Goal: Book appointment/travel/reservation

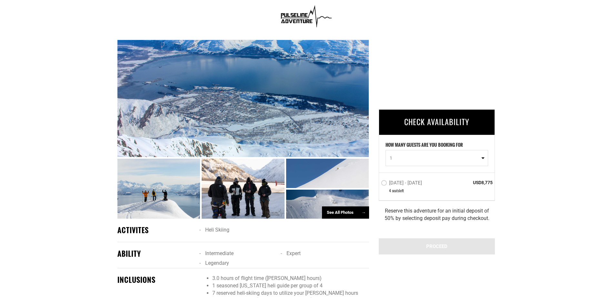
scroll to position [355, 0]
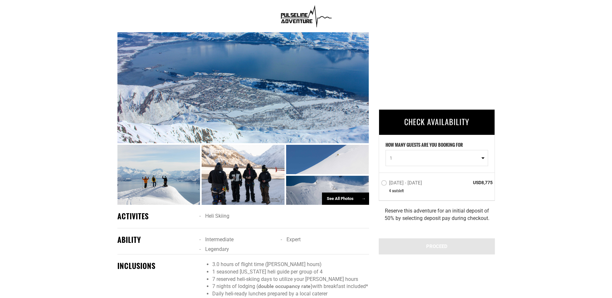
click at [170, 168] on div at bounding box center [158, 175] width 83 height 60
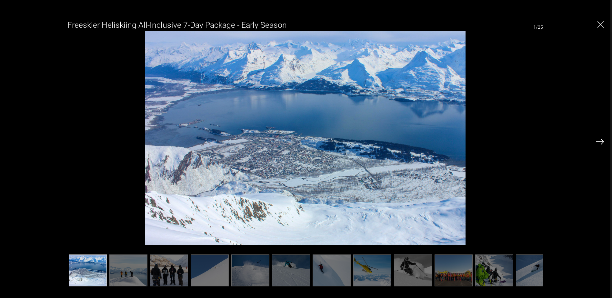
click at [599, 140] on img at bounding box center [600, 142] width 8 height 6
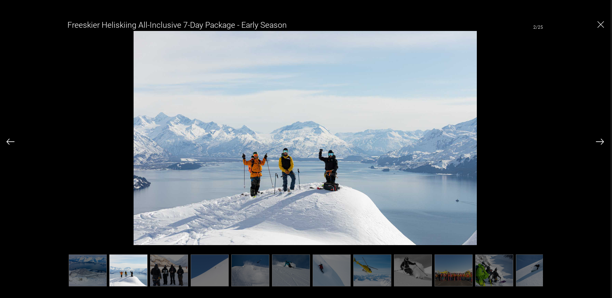
click at [599, 140] on img at bounding box center [600, 142] width 8 height 6
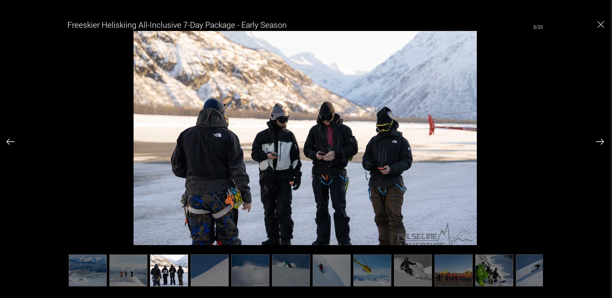
click at [599, 140] on img at bounding box center [600, 142] width 8 height 6
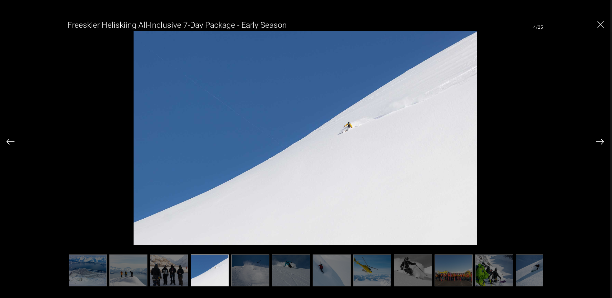
click at [599, 140] on img at bounding box center [600, 142] width 8 height 6
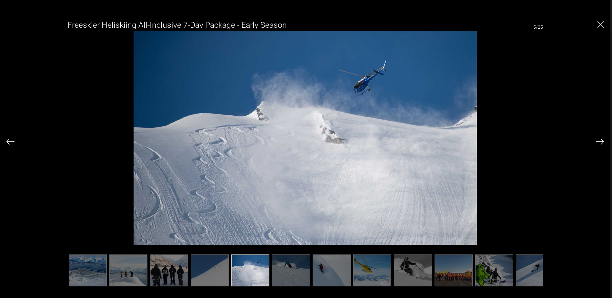
click at [599, 140] on img at bounding box center [600, 142] width 8 height 6
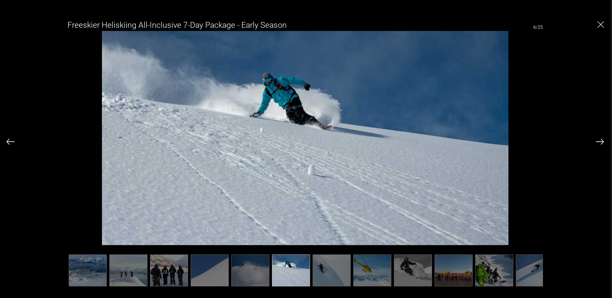
click at [599, 140] on img at bounding box center [600, 142] width 8 height 6
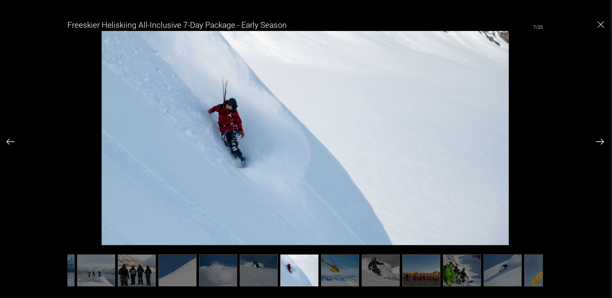
scroll to position [0, 32]
click at [599, 140] on img at bounding box center [600, 142] width 8 height 6
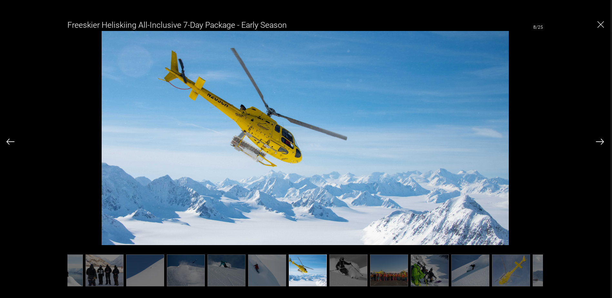
click at [599, 140] on img at bounding box center [600, 142] width 8 height 6
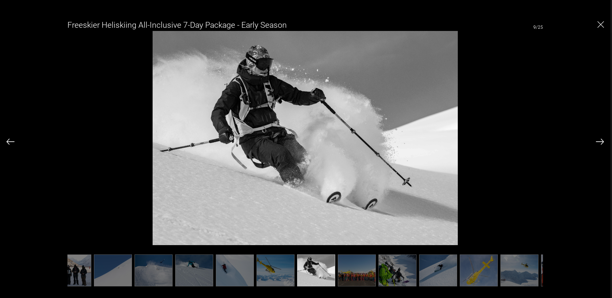
click at [599, 140] on img at bounding box center [600, 142] width 8 height 6
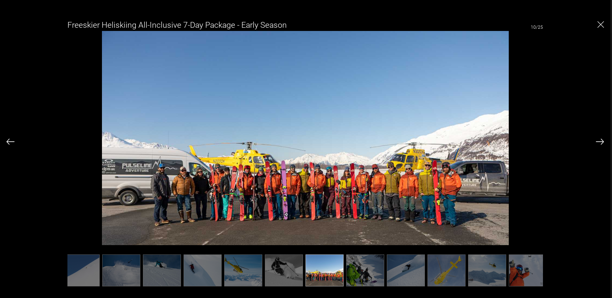
scroll to position [0, 129]
click at [599, 140] on img at bounding box center [600, 142] width 8 height 6
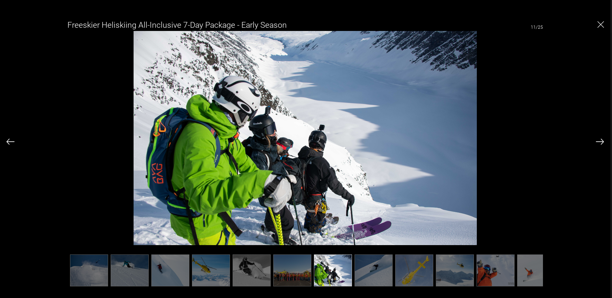
scroll to position [0, 161]
click at [599, 140] on img at bounding box center [600, 142] width 8 height 6
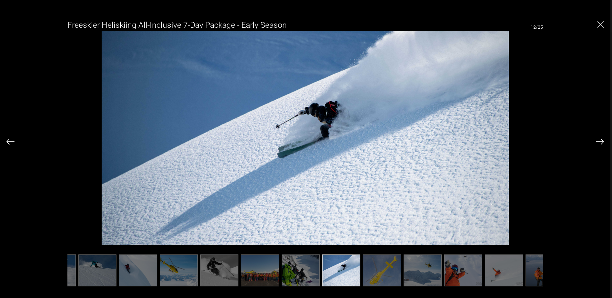
scroll to position [0, 194]
click at [599, 140] on img at bounding box center [600, 142] width 8 height 6
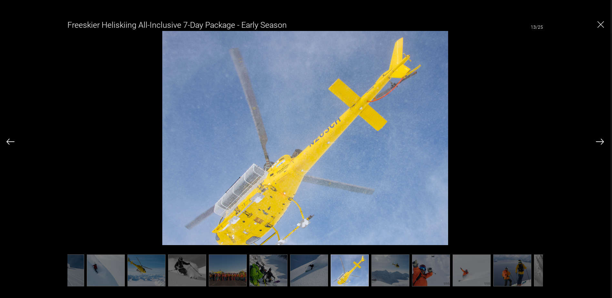
click at [599, 140] on img at bounding box center [600, 142] width 8 height 6
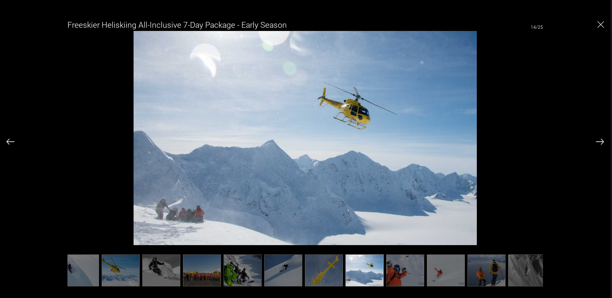
scroll to position [0, 258]
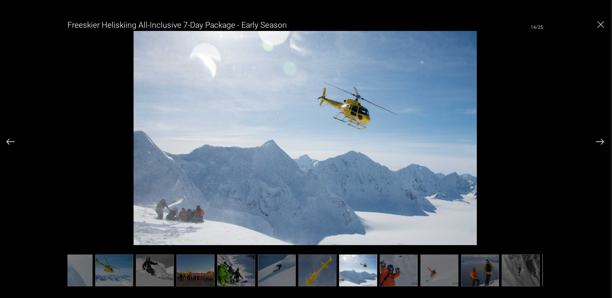
click at [599, 140] on img at bounding box center [600, 142] width 8 height 6
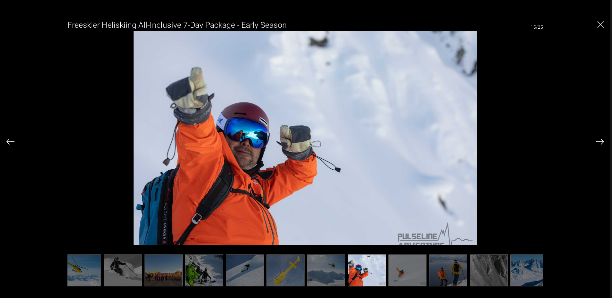
scroll to position [0, 290]
click at [599, 140] on img at bounding box center [600, 142] width 8 height 6
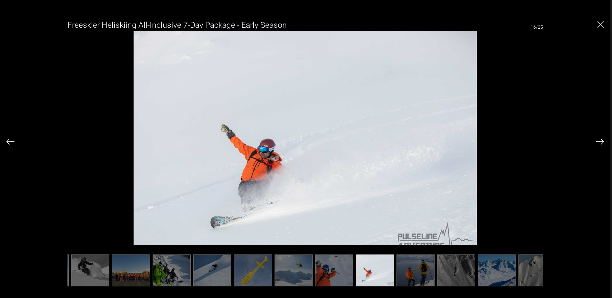
click at [599, 140] on img at bounding box center [600, 142] width 8 height 6
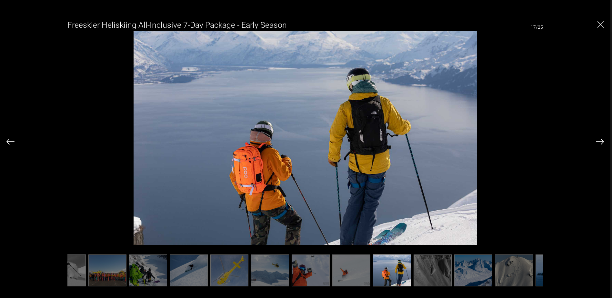
scroll to position [0, 355]
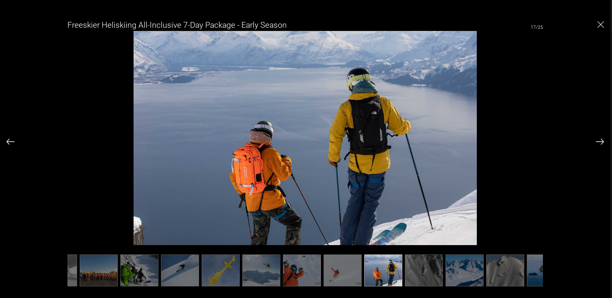
click at [599, 140] on img at bounding box center [600, 142] width 8 height 6
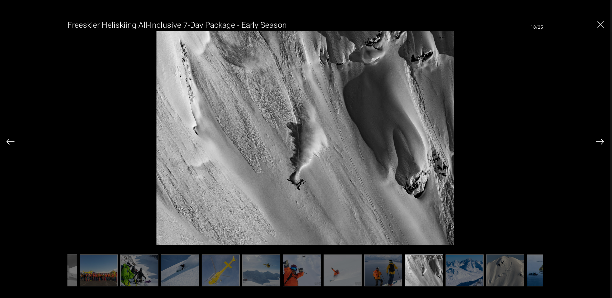
scroll to position [0, 387]
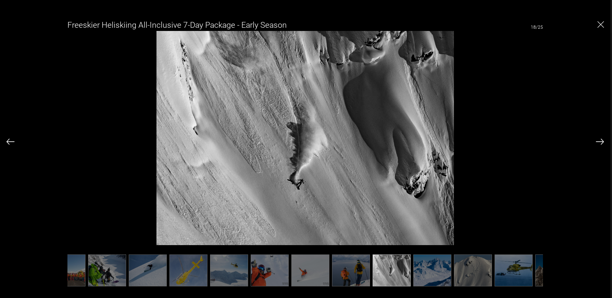
click at [599, 140] on img at bounding box center [600, 142] width 8 height 6
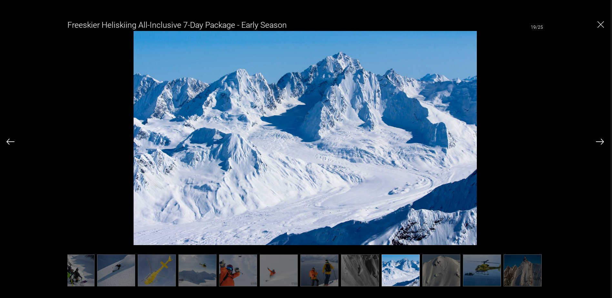
scroll to position [0, 419]
click at [599, 140] on img at bounding box center [600, 142] width 8 height 6
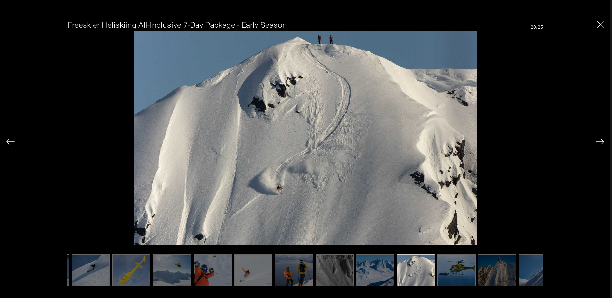
scroll to position [0, 452]
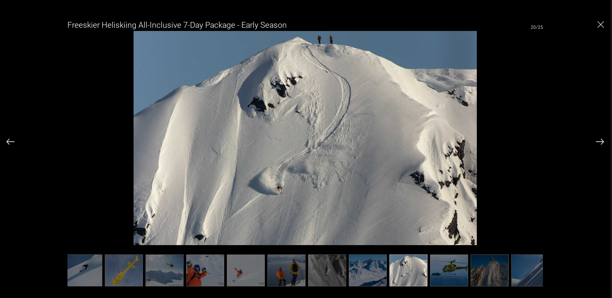
click at [599, 140] on img at bounding box center [600, 142] width 8 height 6
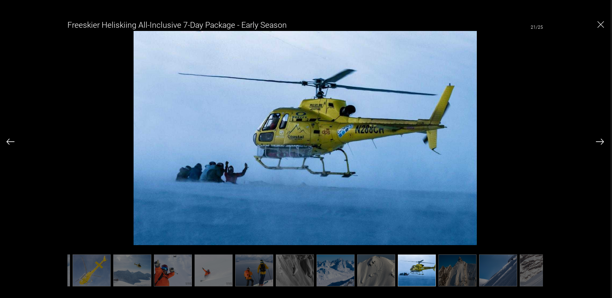
scroll to position [0, 484]
click at [599, 140] on img at bounding box center [600, 142] width 8 height 6
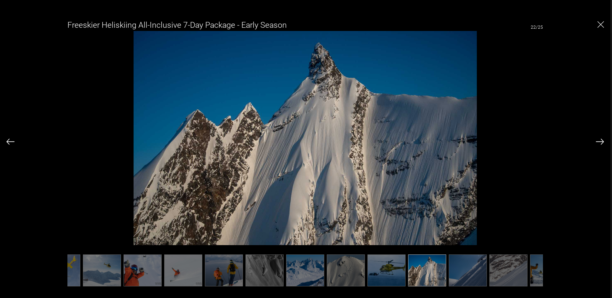
scroll to position [0, 516]
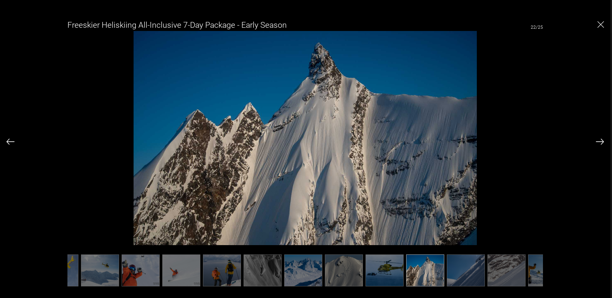
click at [599, 140] on img at bounding box center [600, 142] width 8 height 6
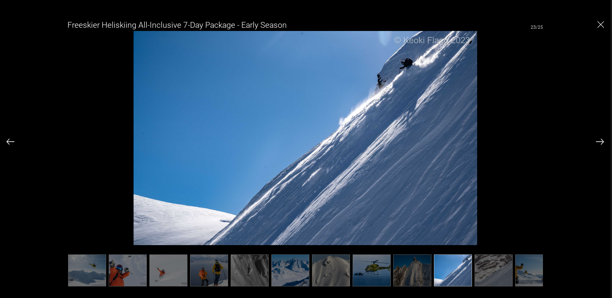
scroll to position [0, 541]
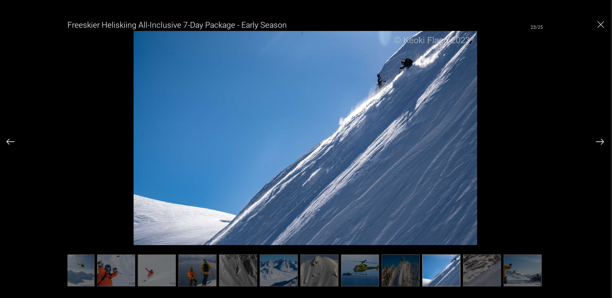
click at [599, 140] on img at bounding box center [600, 142] width 8 height 6
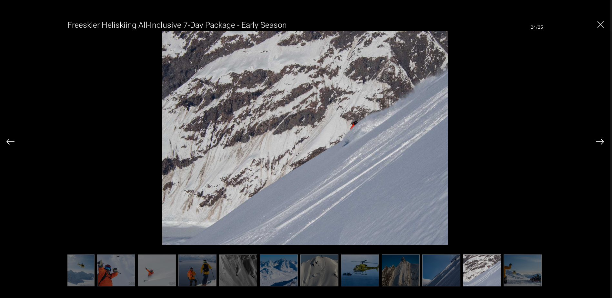
click at [599, 140] on img at bounding box center [600, 142] width 8 height 6
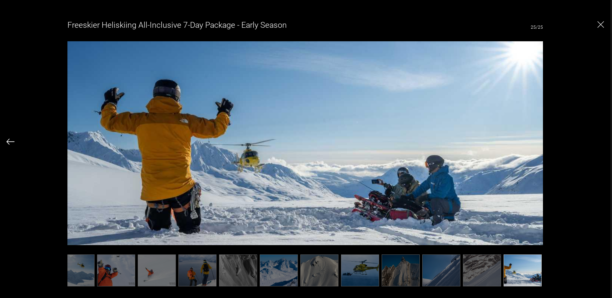
click at [599, 140] on div "Freeskier Heliskiing All-Inclusive 7-Day Package - Early Season 25/25" at bounding box center [304, 149] width 597 height 269
click at [600, 23] on img "Close" at bounding box center [600, 24] width 6 height 6
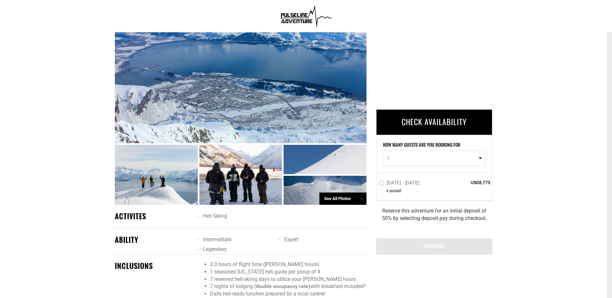
scroll to position [0, 0]
